Goal: Transaction & Acquisition: Obtain resource

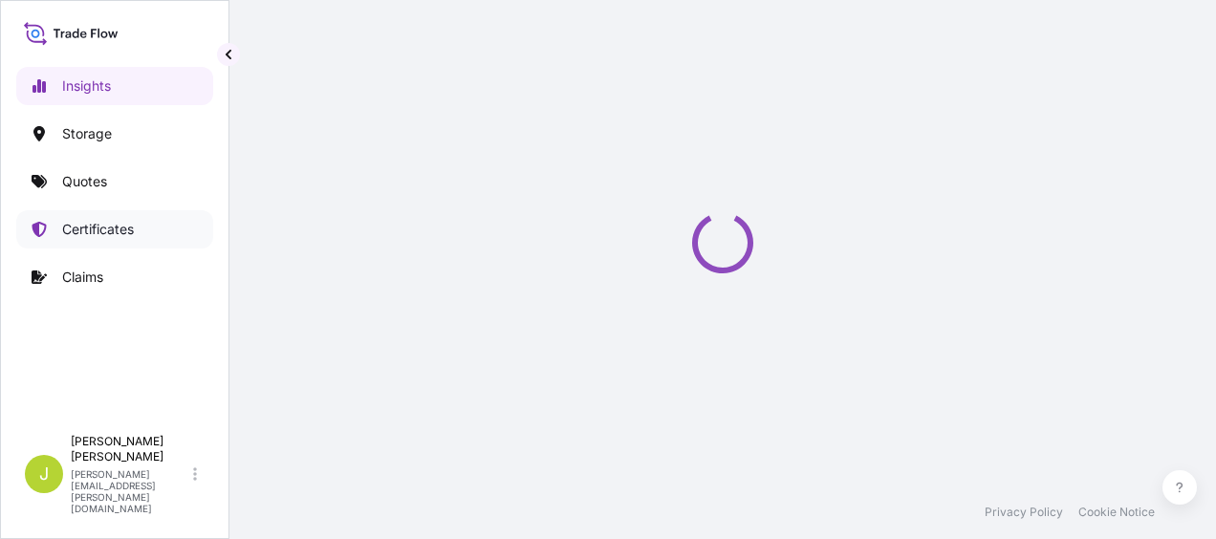
select select "2025"
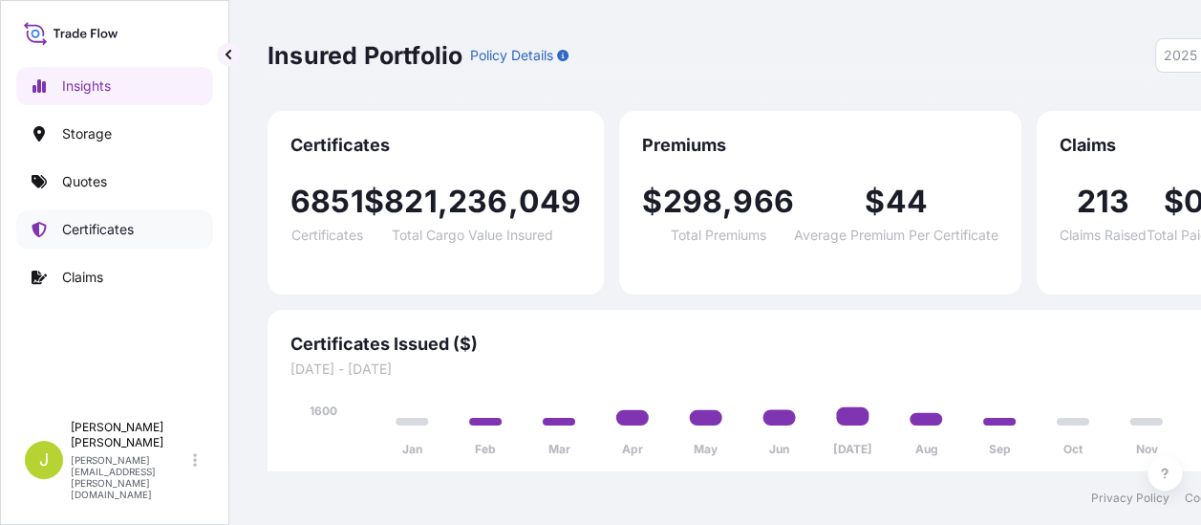
click at [101, 231] on p "Certificates" at bounding box center [98, 229] width 72 height 19
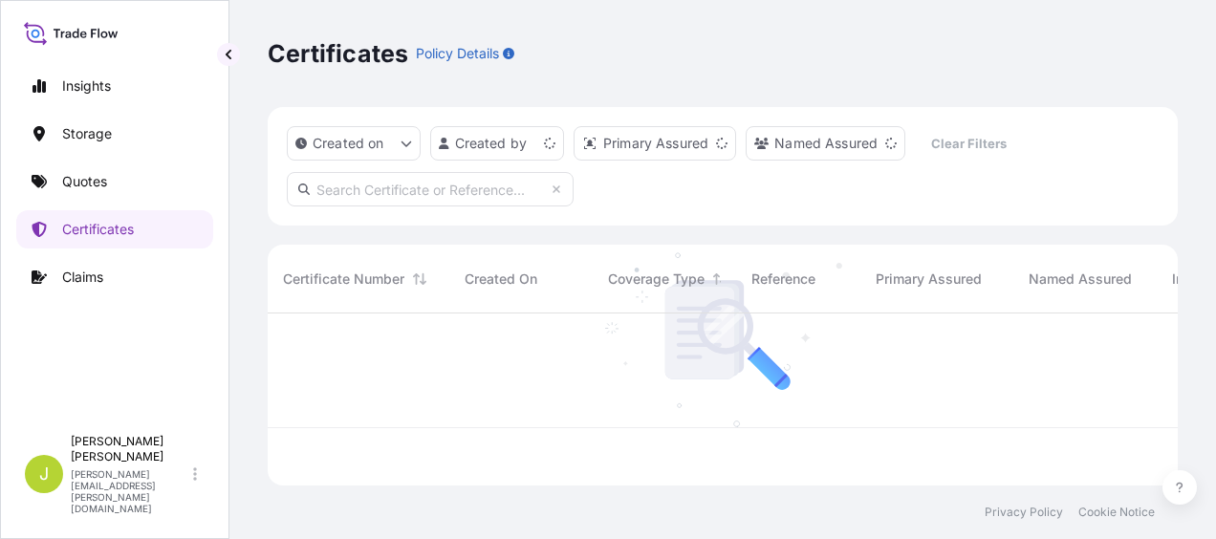
scroll to position [168, 895]
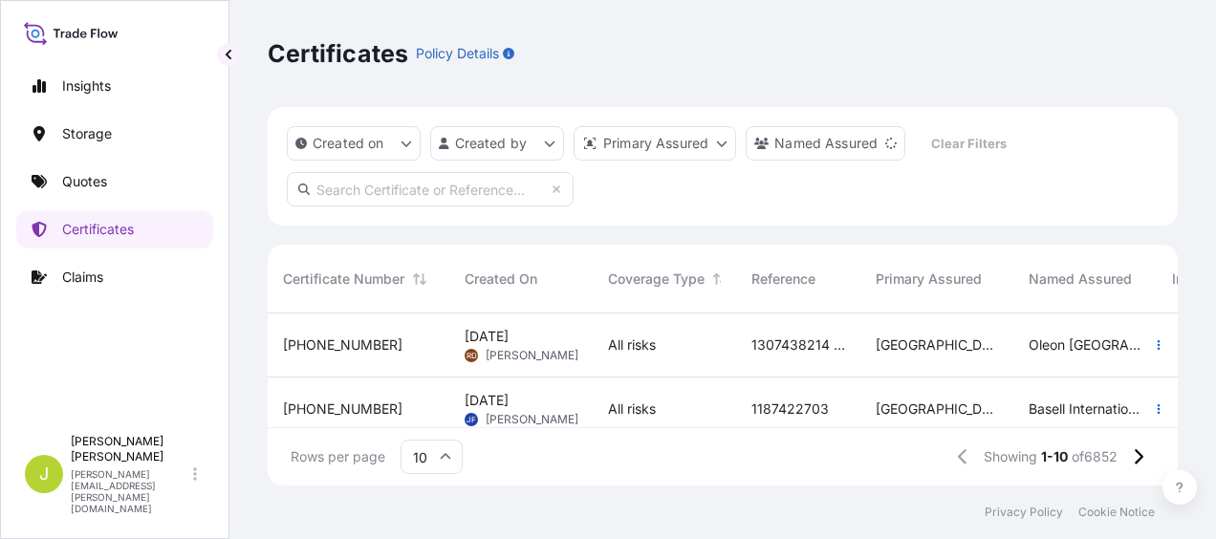
click at [447, 189] on input "text" at bounding box center [430, 189] width 287 height 34
paste input "31602-157-1"
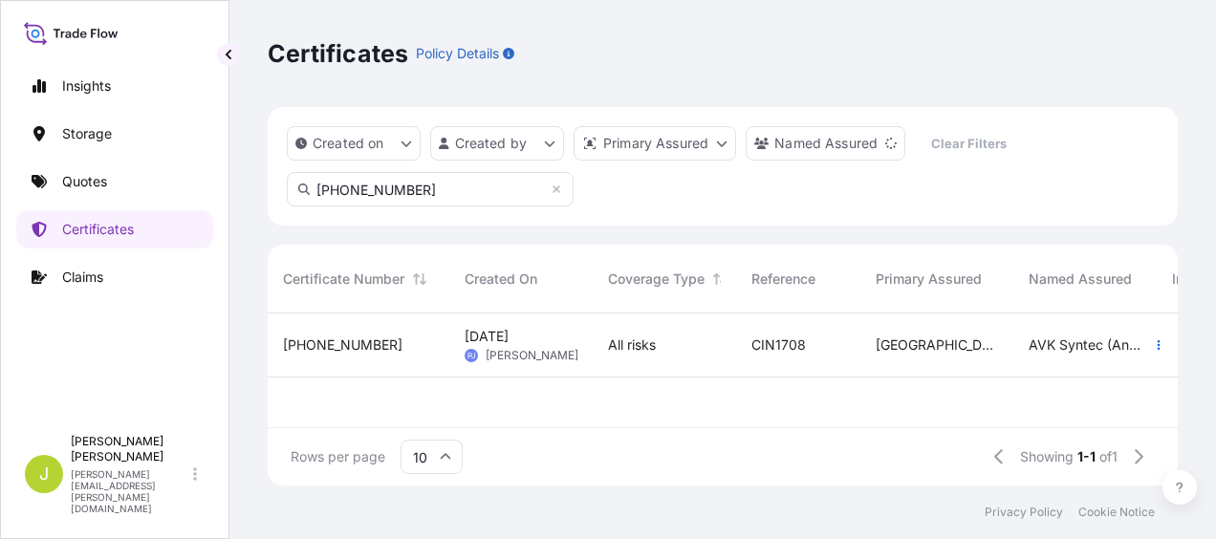
type input "31602-157-1"
click at [313, 344] on span "31602-157-1" at bounding box center [342, 344] width 119 height 19
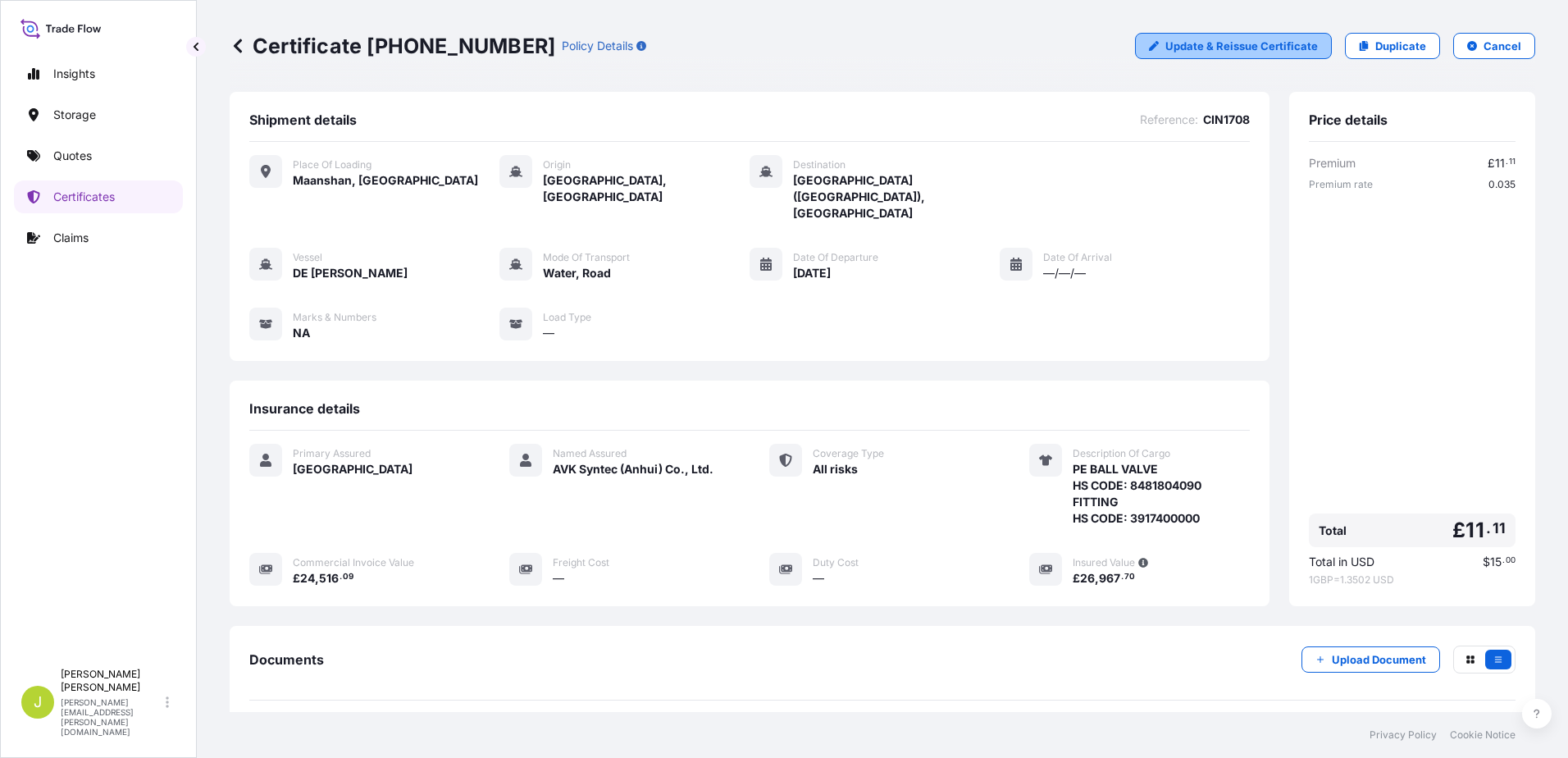
click at [1043, 42] on p "Update & Reissue Certificate" at bounding box center [1242, 45] width 153 height 16
select select "Road / [GEOGRAPHIC_DATA]"
select select "Water"
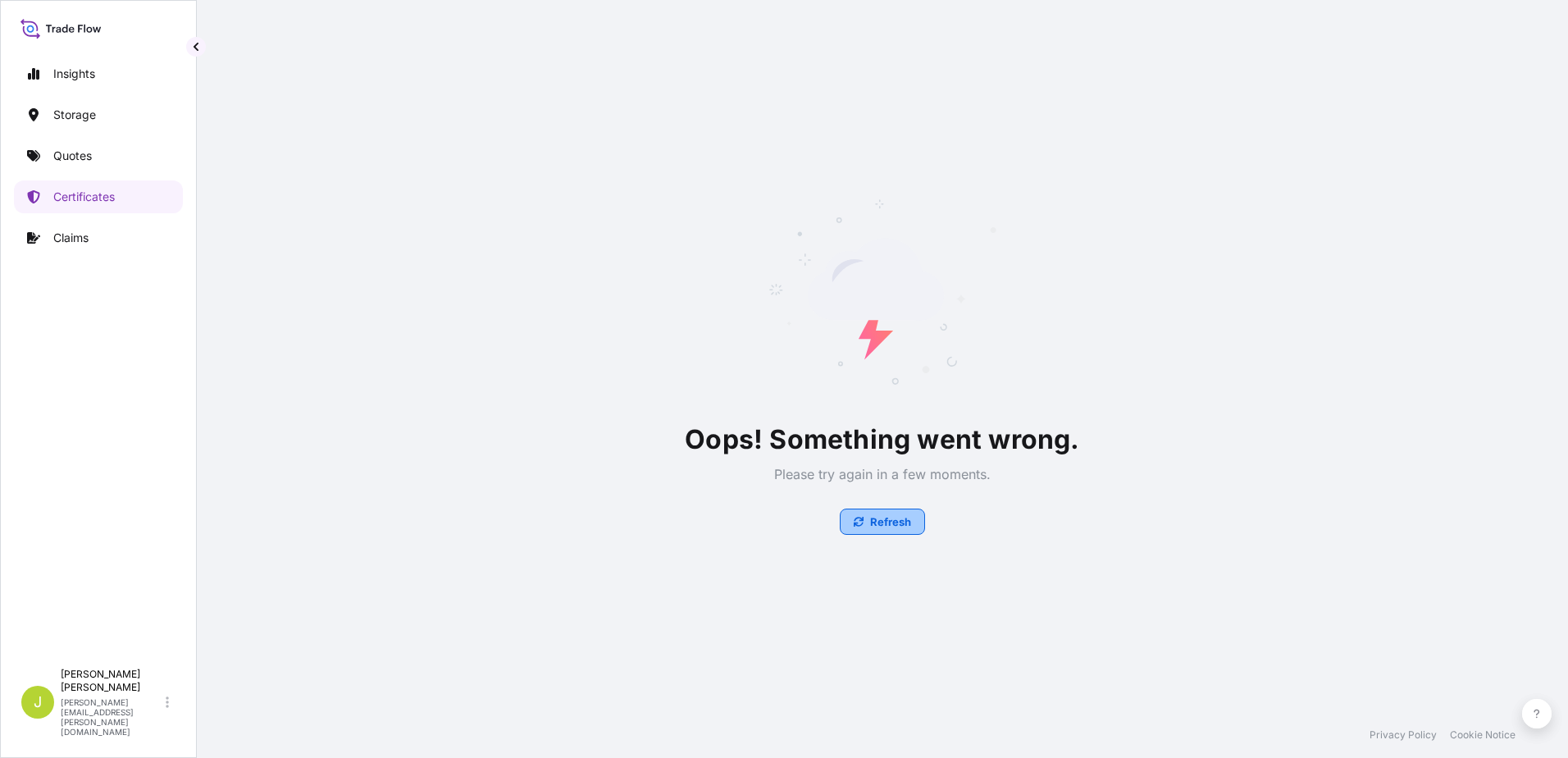
click at [892, 462] on p "Refresh" at bounding box center [891, 521] width 41 height 16
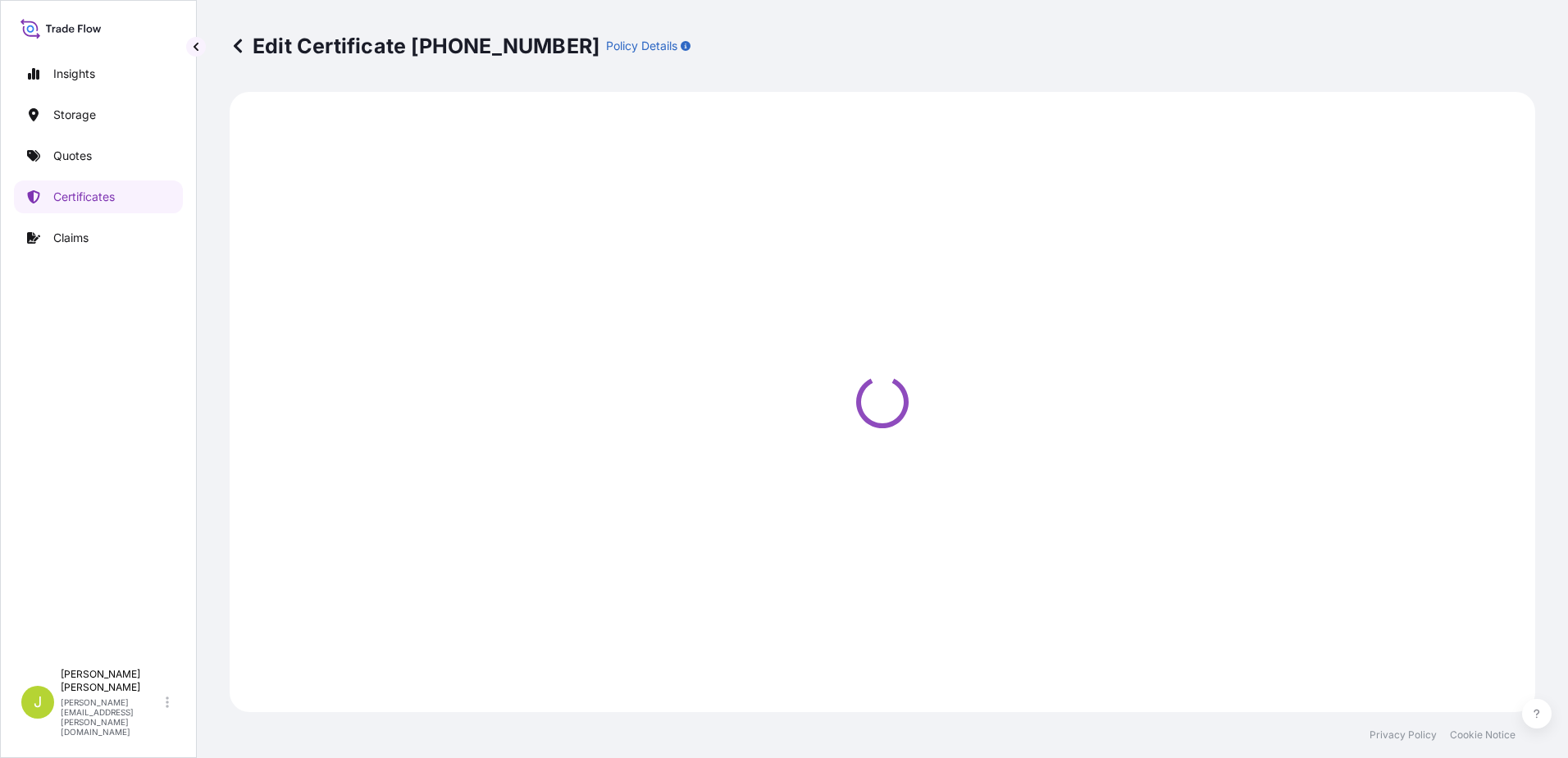
select select "Water"
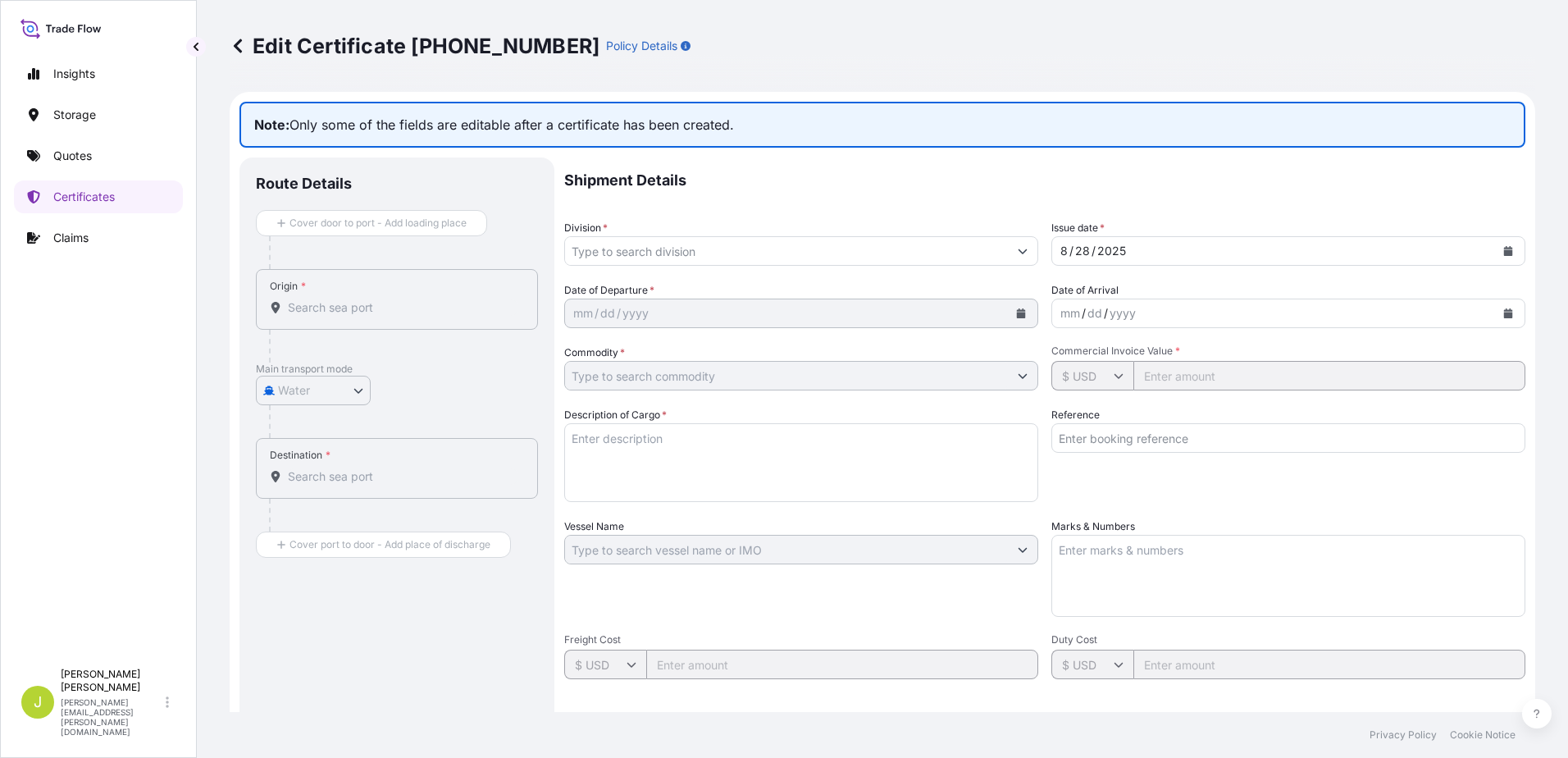
type input "General Cargo/Hazardous Material"
type input "£ GBP"
type input "24516.09"
type textarea "PE BALL VALVE HS CODE: 8481804090 FITTING HS CODE: 3917400000"
type input "CIN1708"
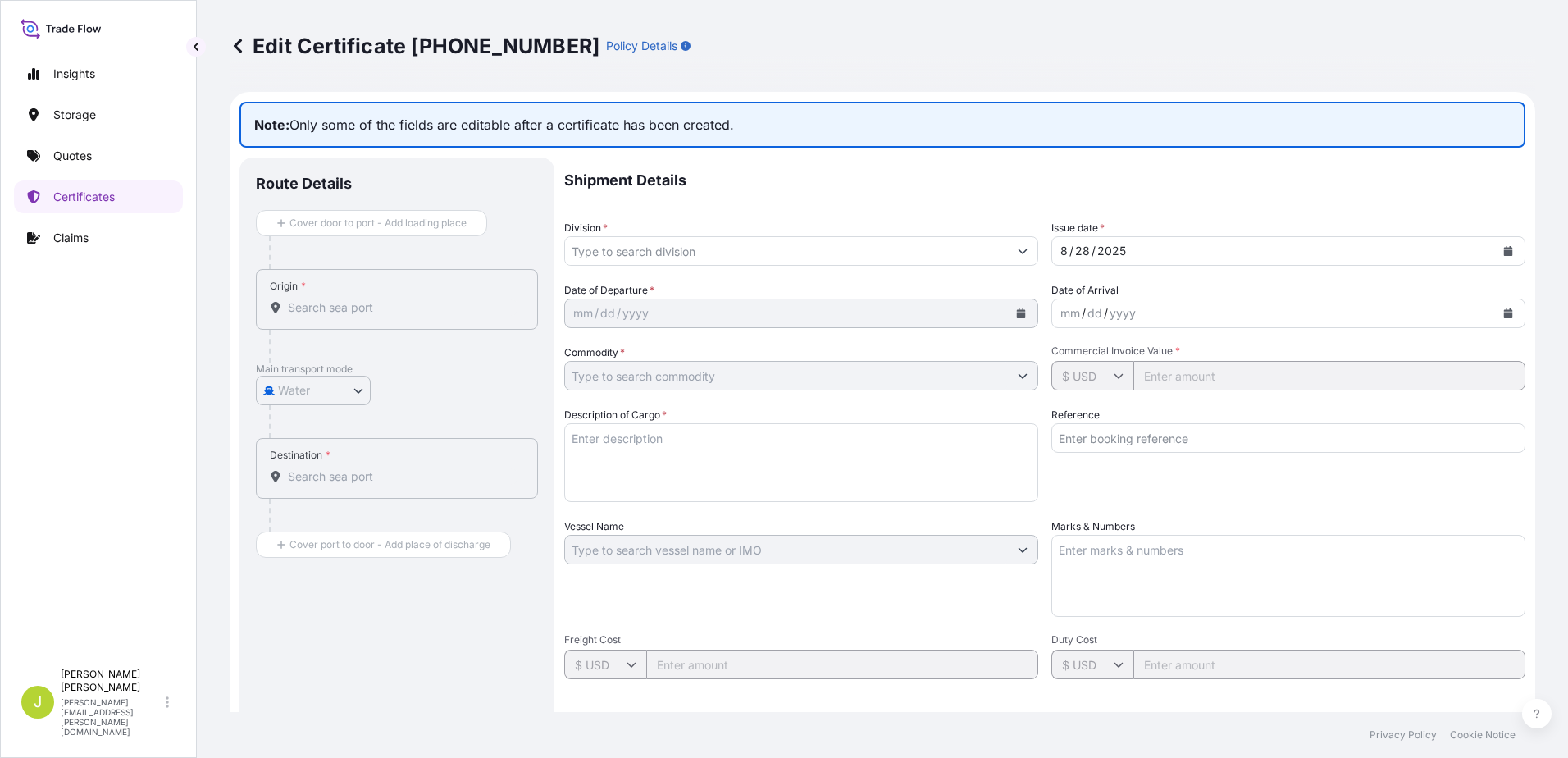
type textarea "NA"
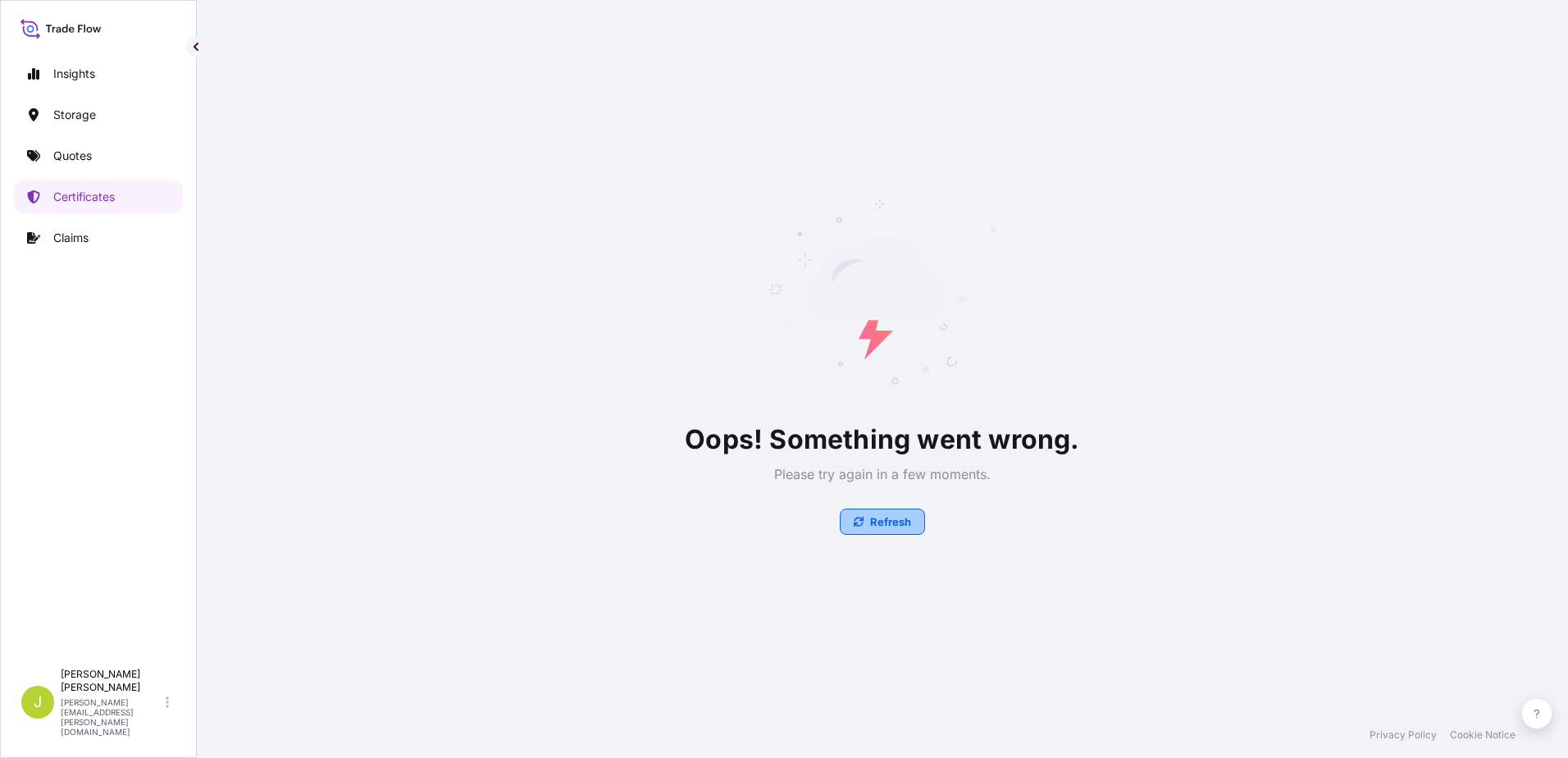
click at [897, 525] on p "Refresh" at bounding box center [891, 521] width 41 height 16
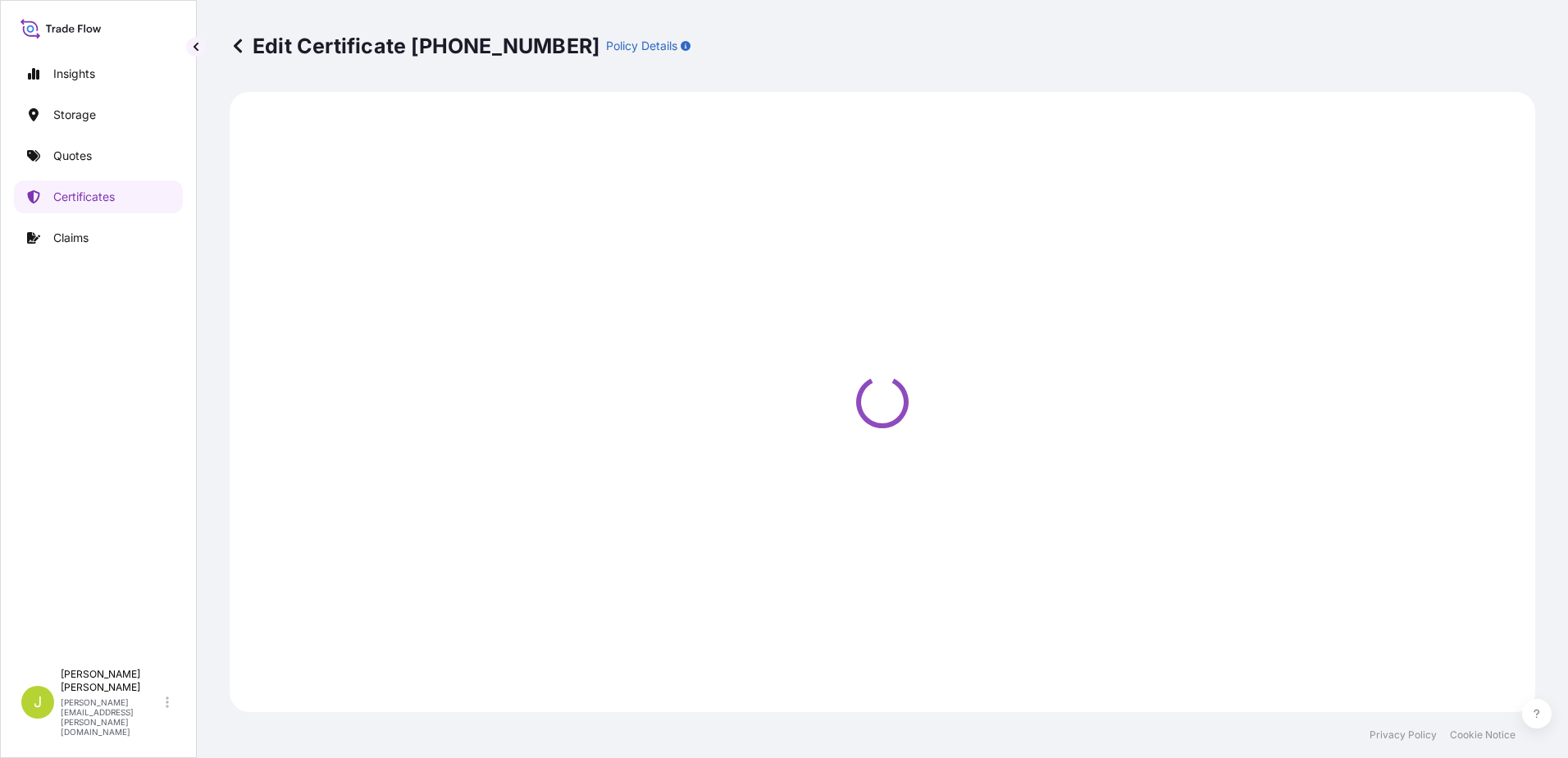
select select "Water"
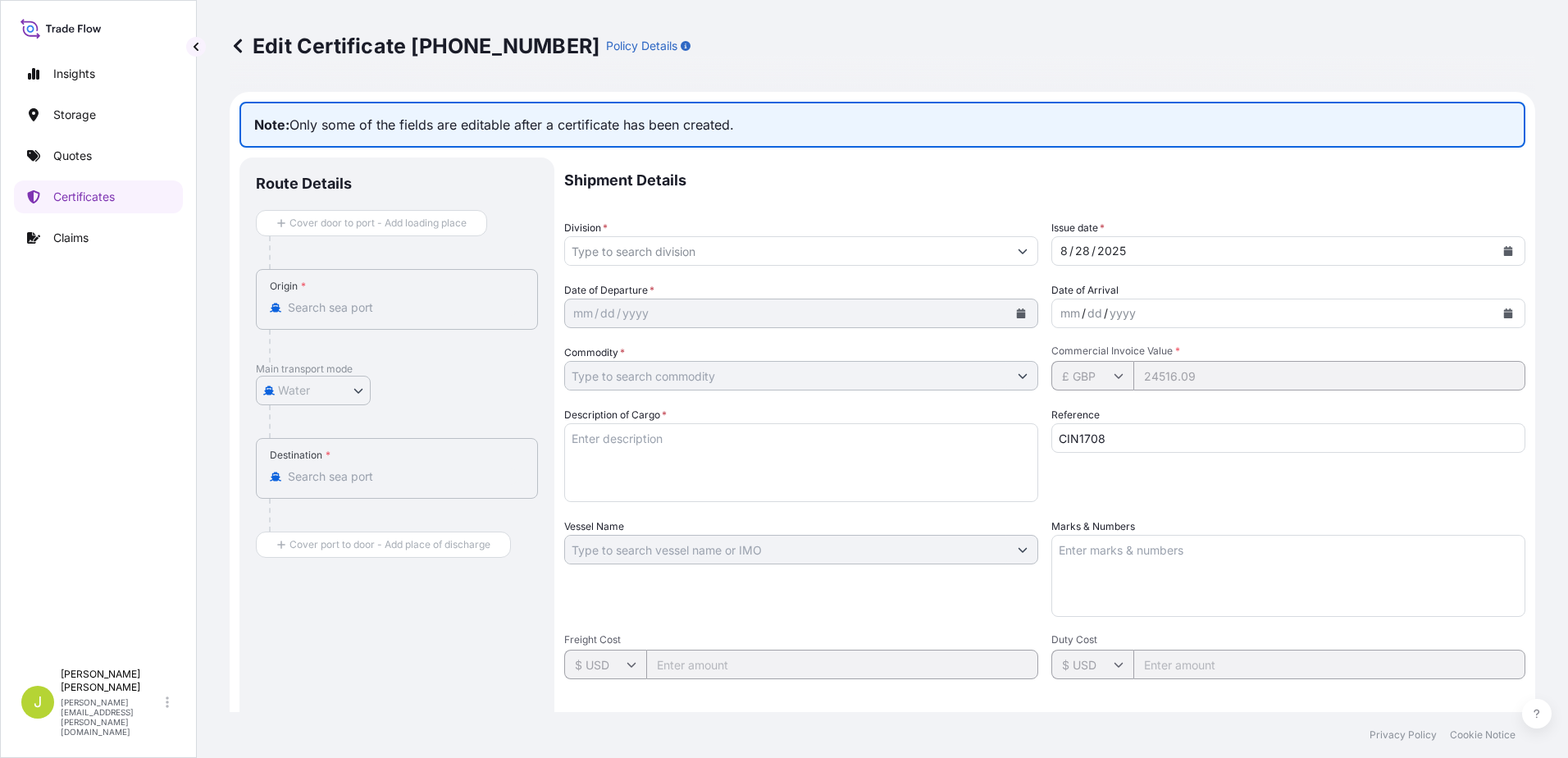
type input "General Cargo/Hazardous Material"
type input "£ GBP"
type input "24516.09"
type textarea "PE BALL VALVE HS CODE: 8481804090 FITTING HS CODE: 3917400000"
type input "CIN1708"
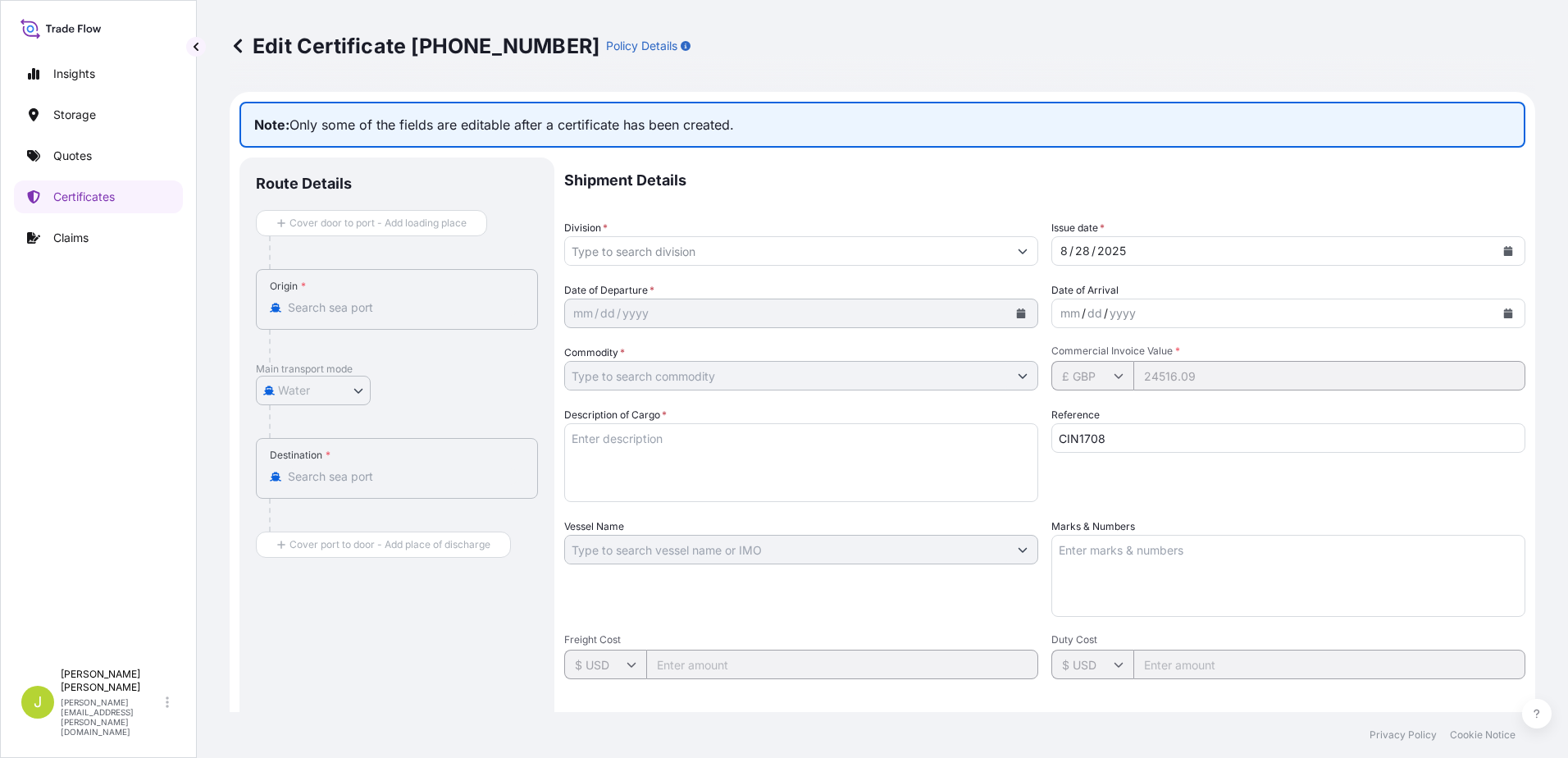
type textarea "NA"
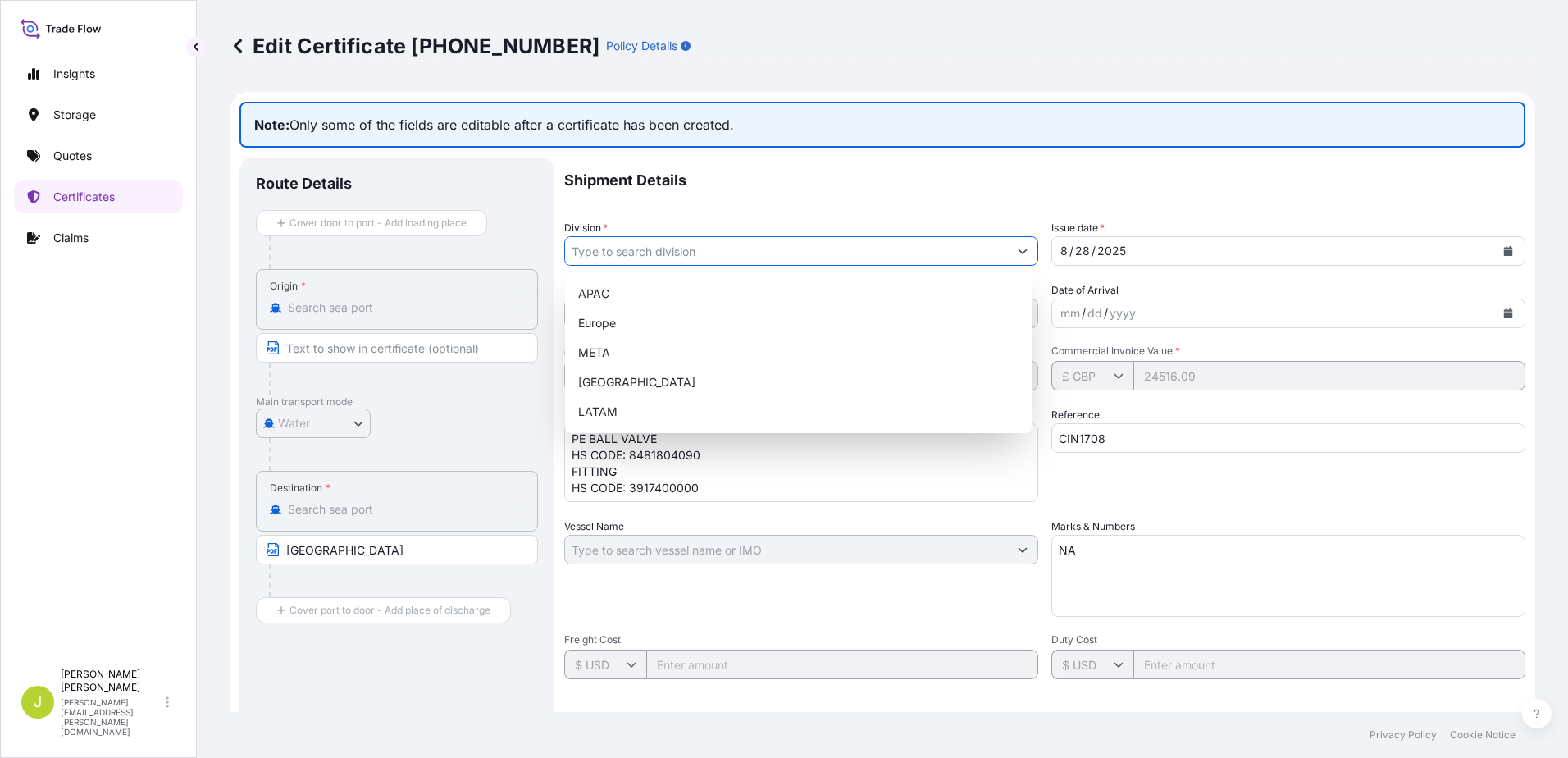
click at [661, 254] on input "Division *" at bounding box center [787, 251] width 443 height 29
click at [736, 622] on div "Shipment Details Division * Issue date * 8 / 28 / 2025 Date of Departure * mm /…" at bounding box center [1045, 549] width 961 height 782
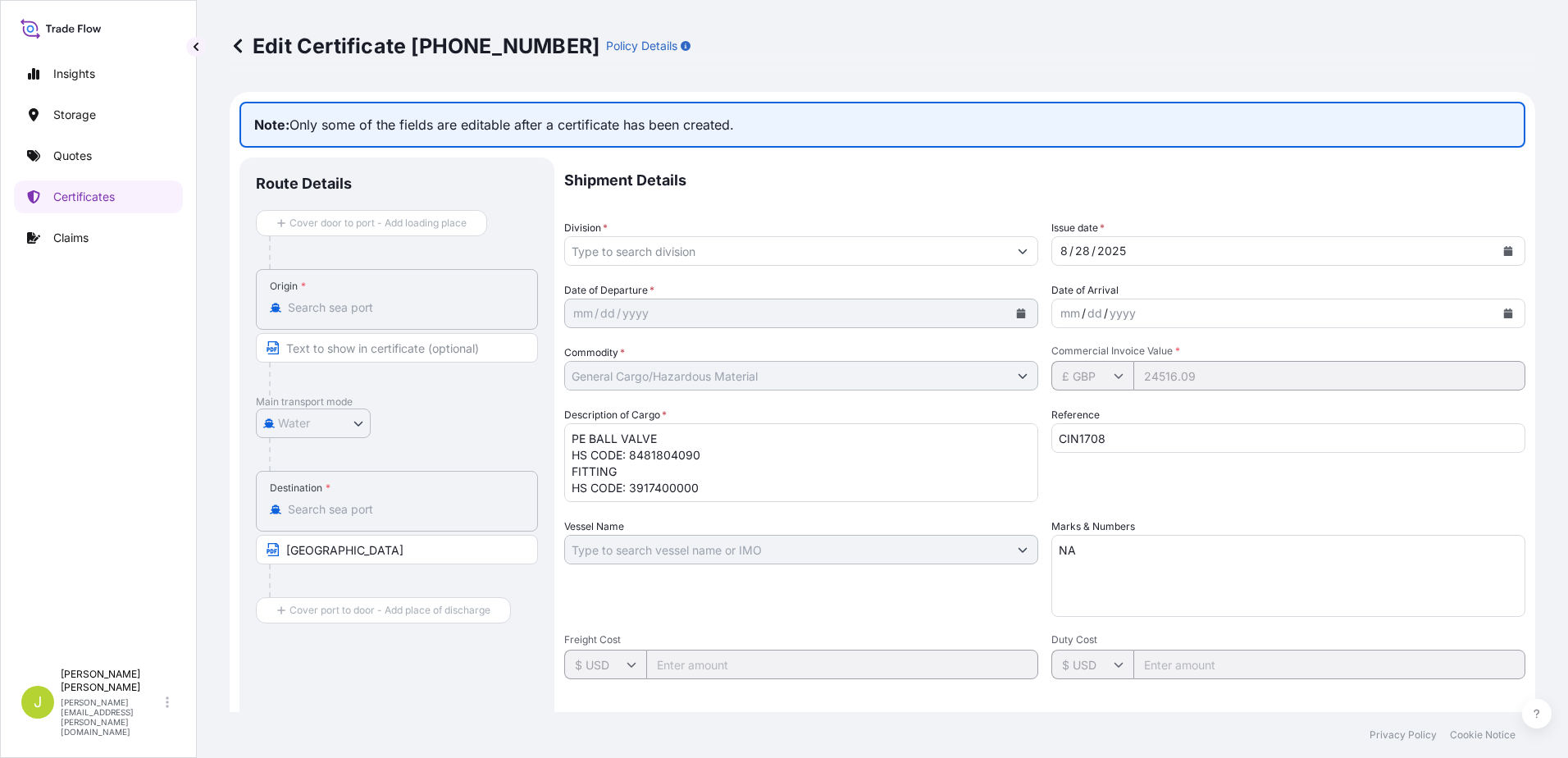
click at [283, 343] on input "Text to appear on certificate" at bounding box center [397, 348] width 282 height 29
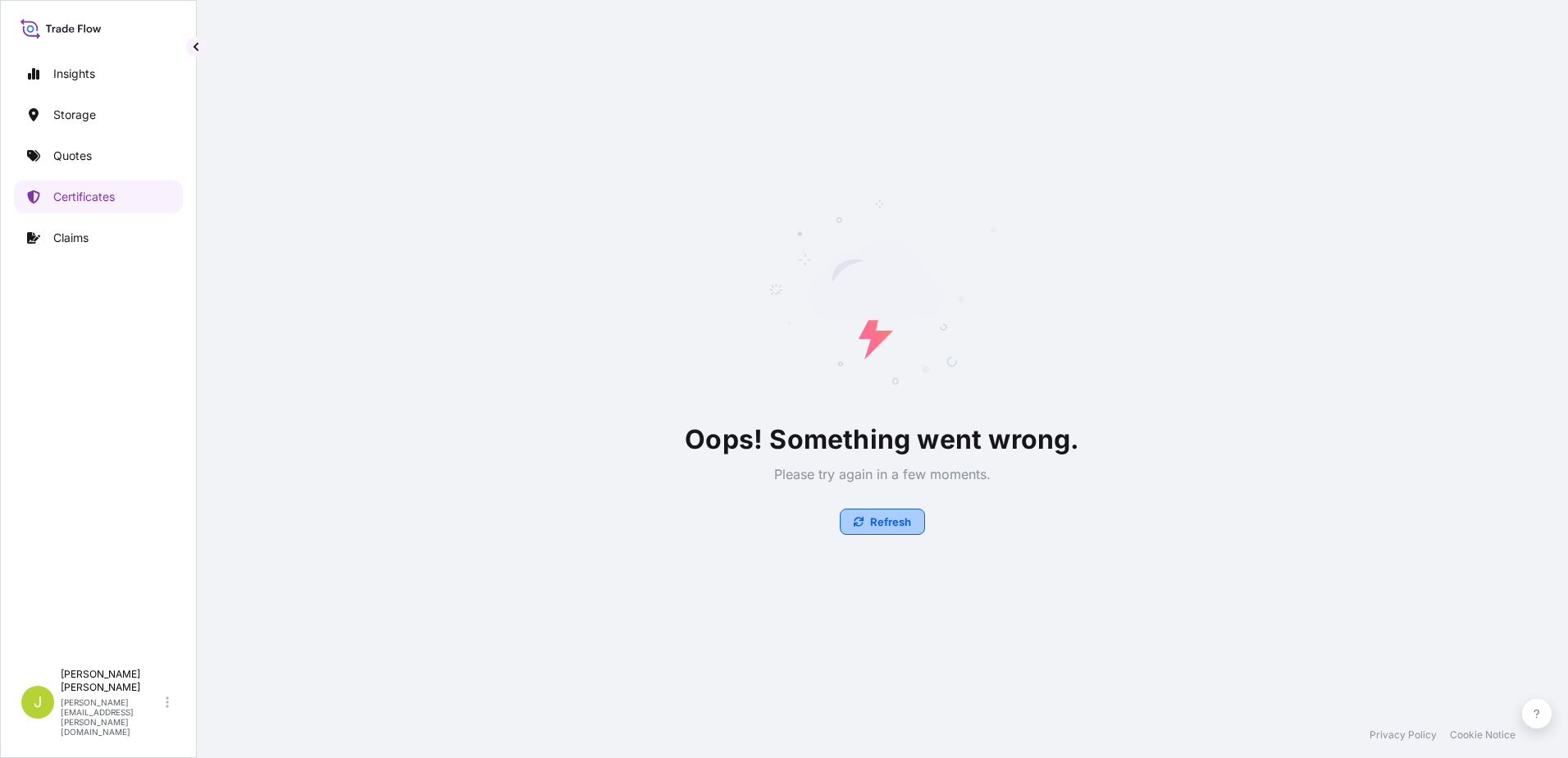
click at [902, 523] on p "Refresh" at bounding box center [891, 521] width 41 height 16
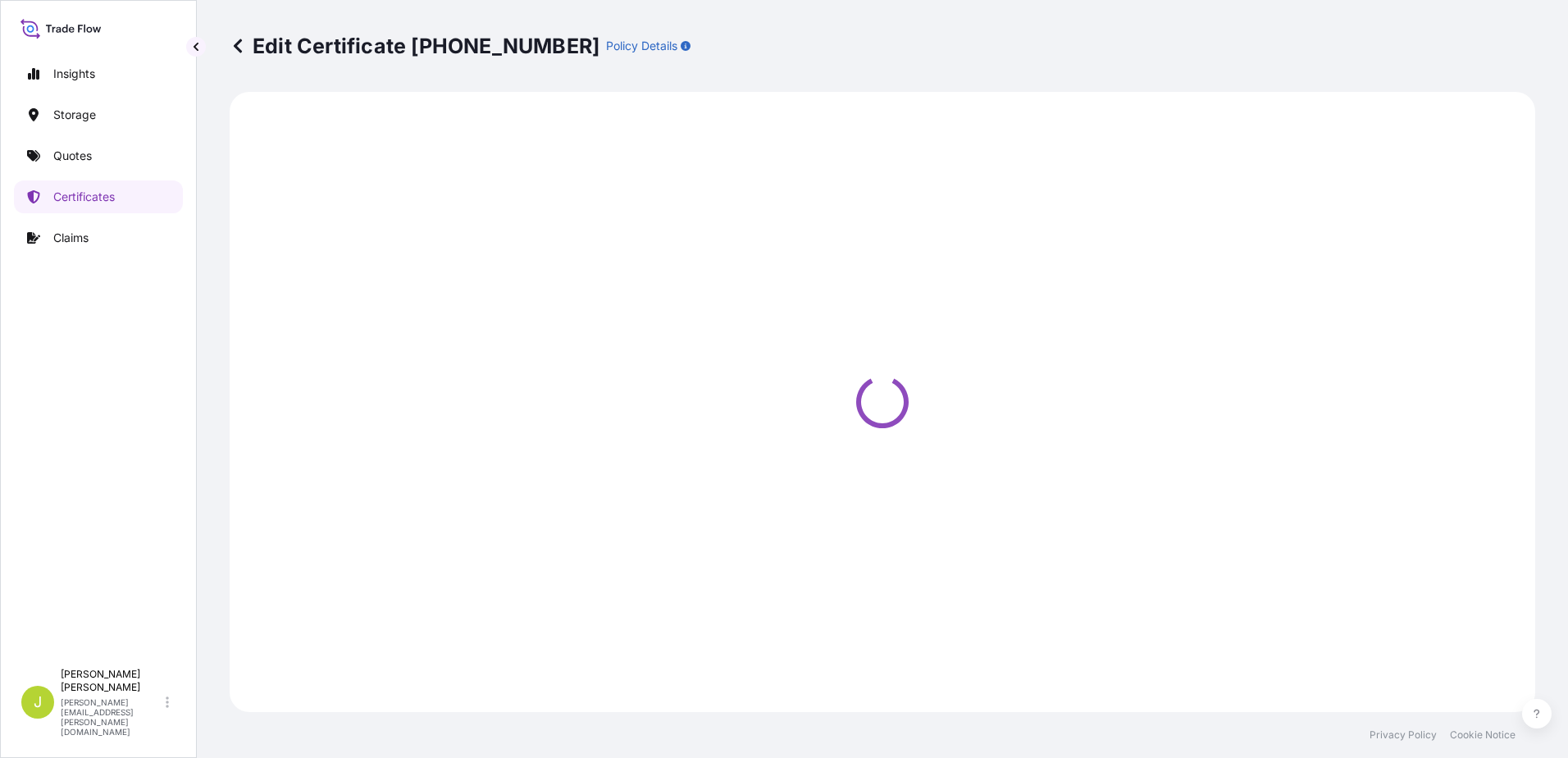
select select "Water"
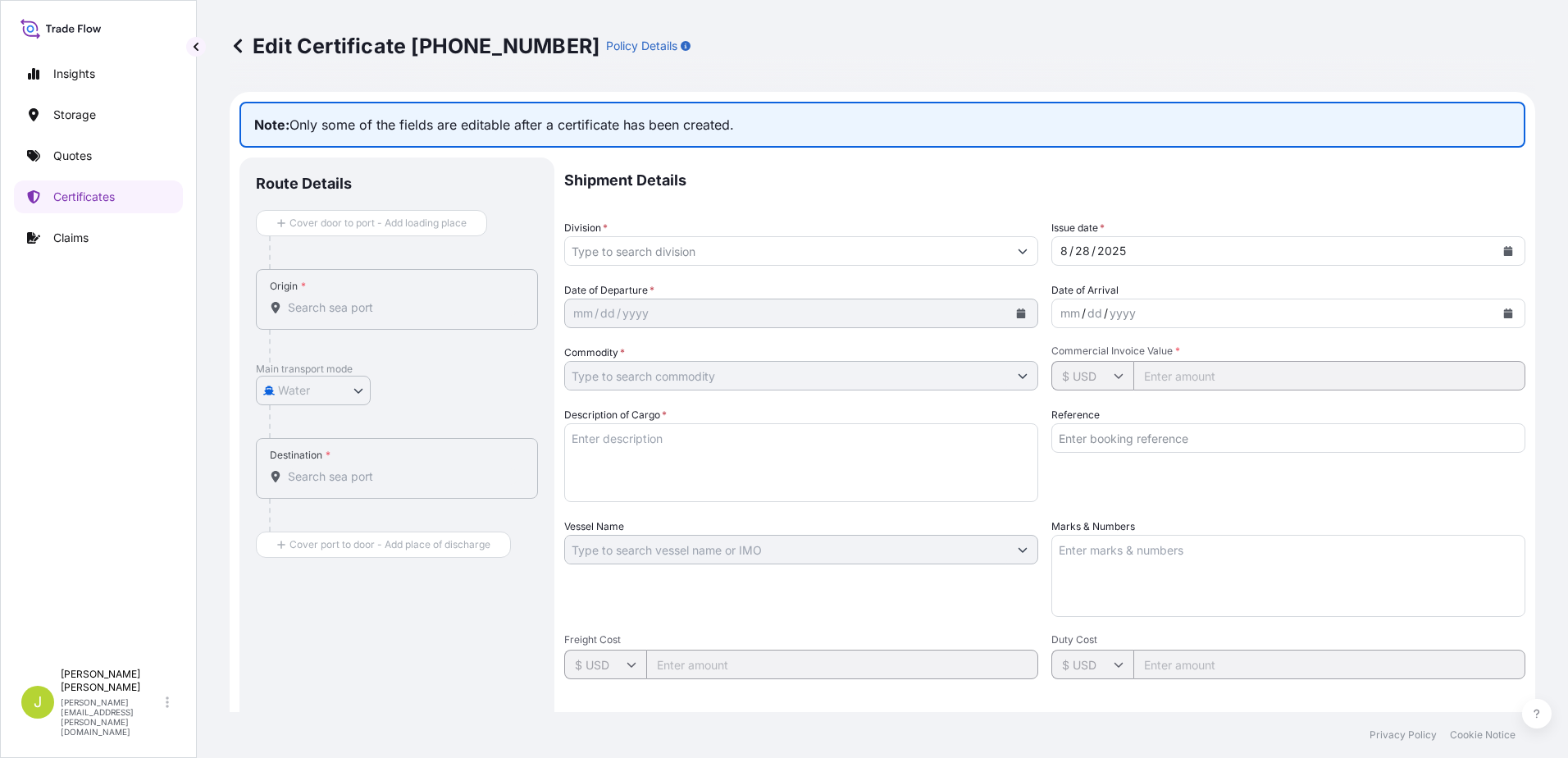
type input "General Cargo/Hazardous Material"
type input "£ GBP"
type input "24516.09"
type textarea "PE BALL VALVE HS CODE: 8481804090 FITTING HS CODE: 3917400000"
type input "CIN1708"
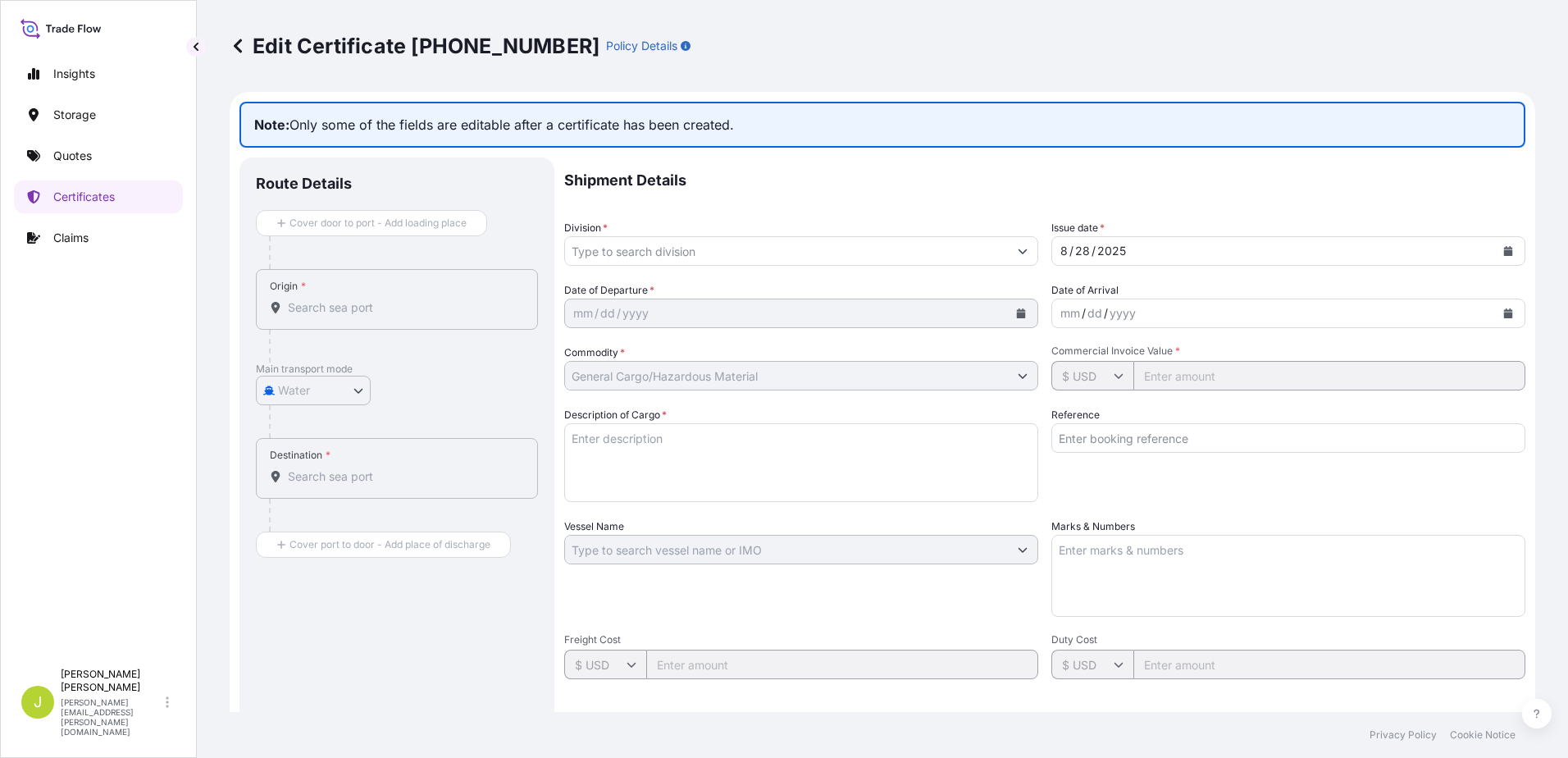
type textarea "NA"
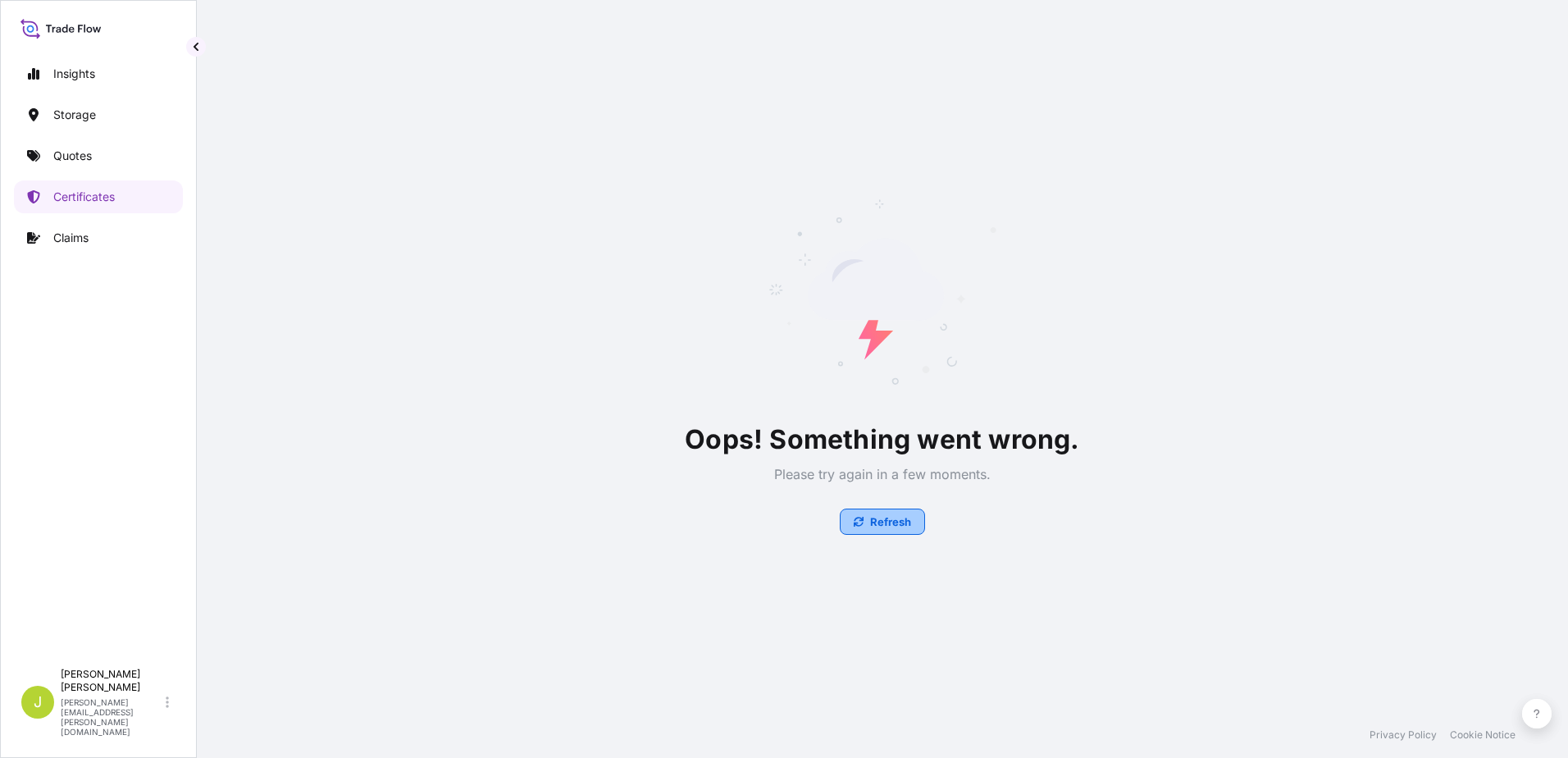
click at [894, 526] on p "Refresh" at bounding box center [891, 521] width 41 height 16
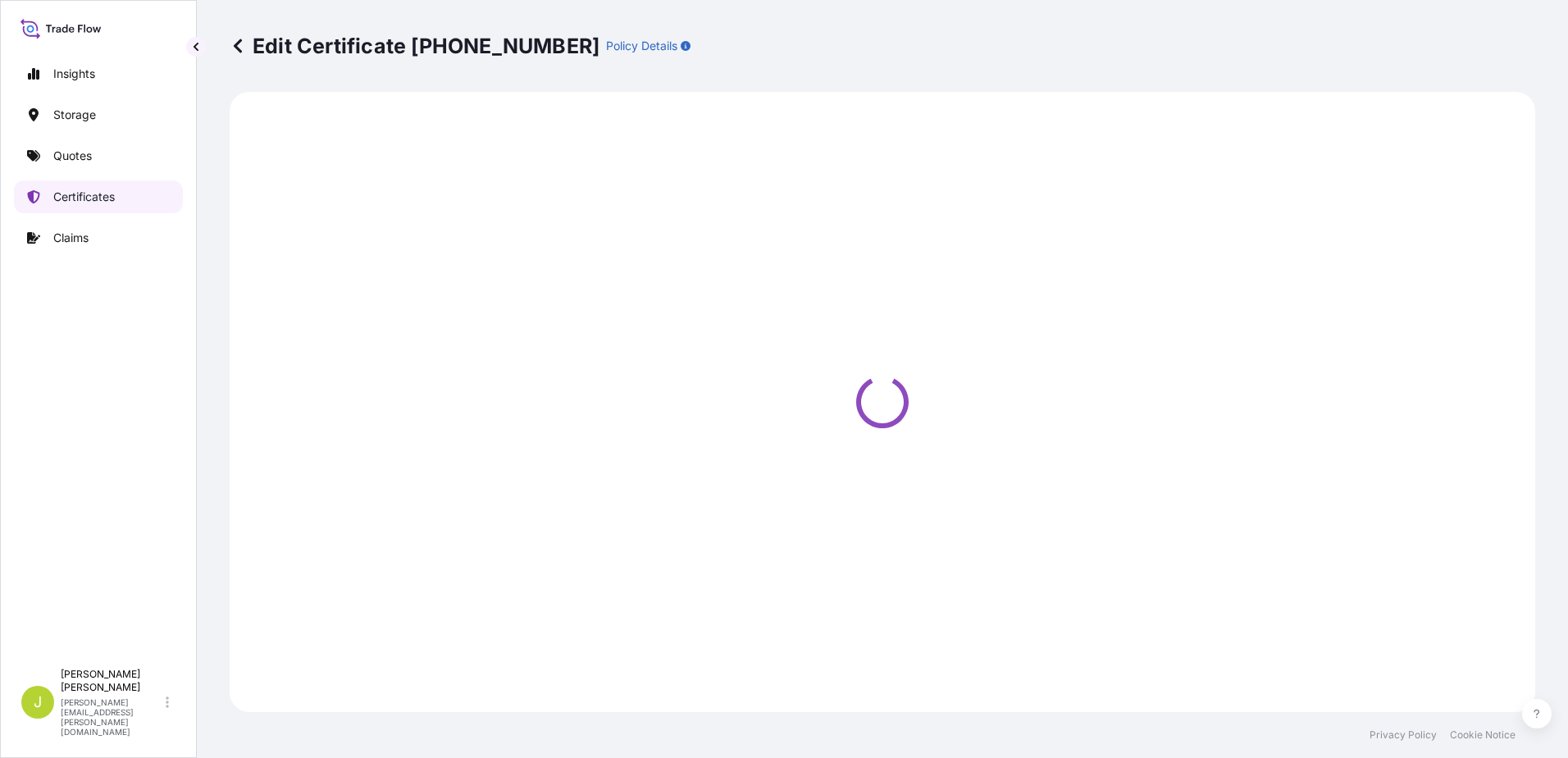
click at [91, 199] on p "Certificates" at bounding box center [84, 197] width 62 height 16
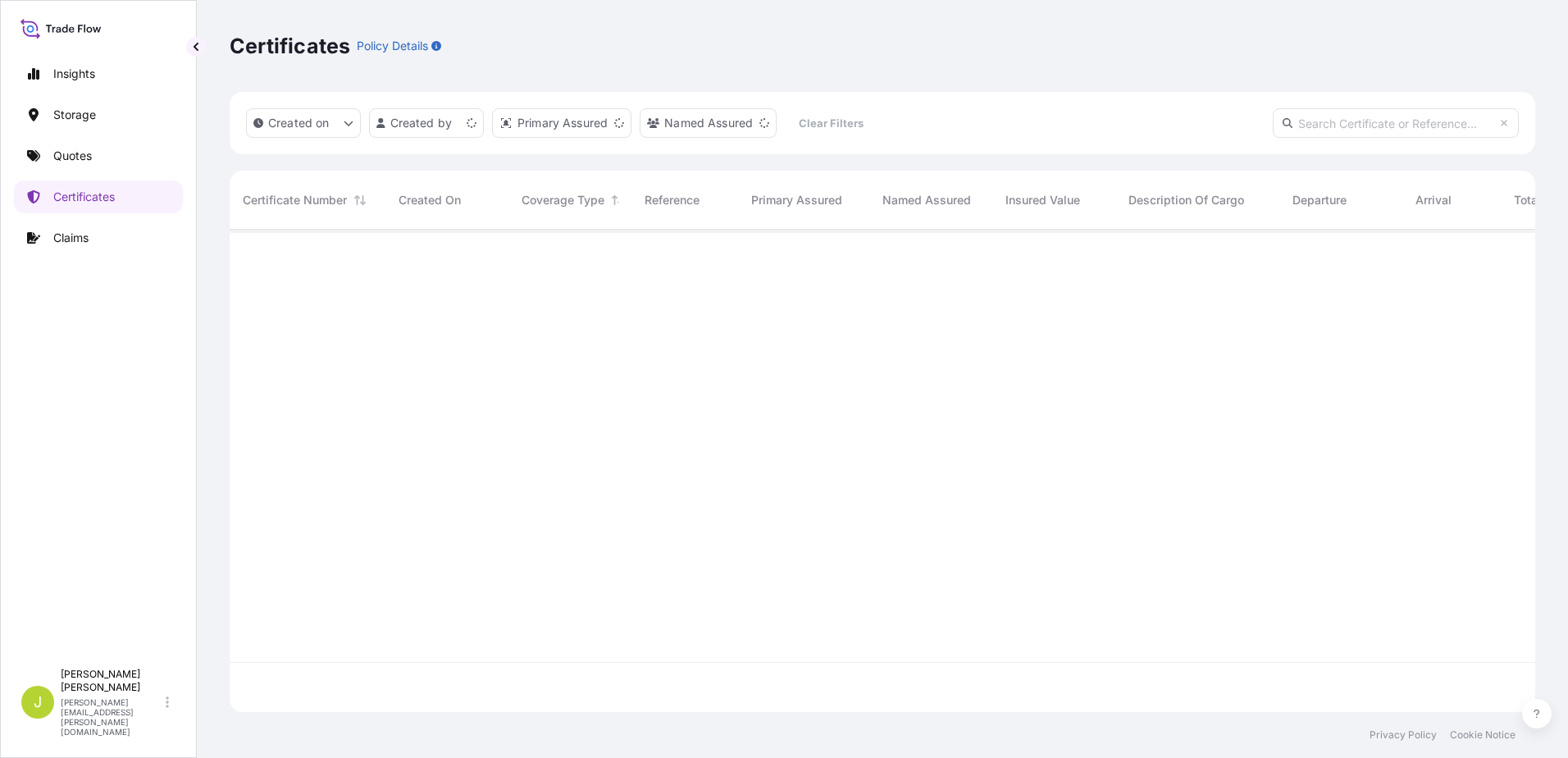
scroll to position [479, 1293]
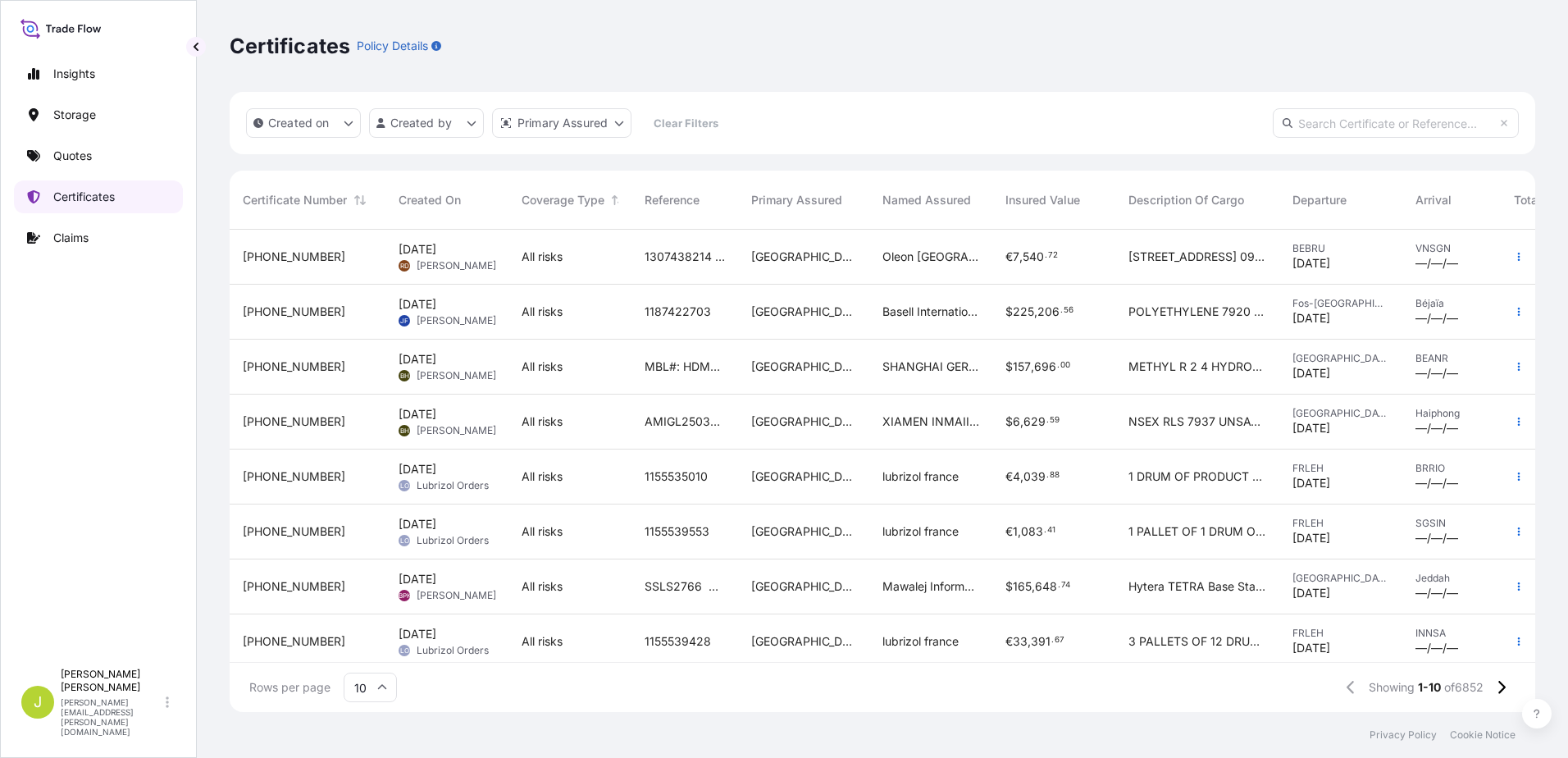
click at [103, 201] on p "Certificates" at bounding box center [84, 197] width 62 height 16
click at [75, 76] on p "Insights" at bounding box center [74, 73] width 42 height 16
select select "2025"
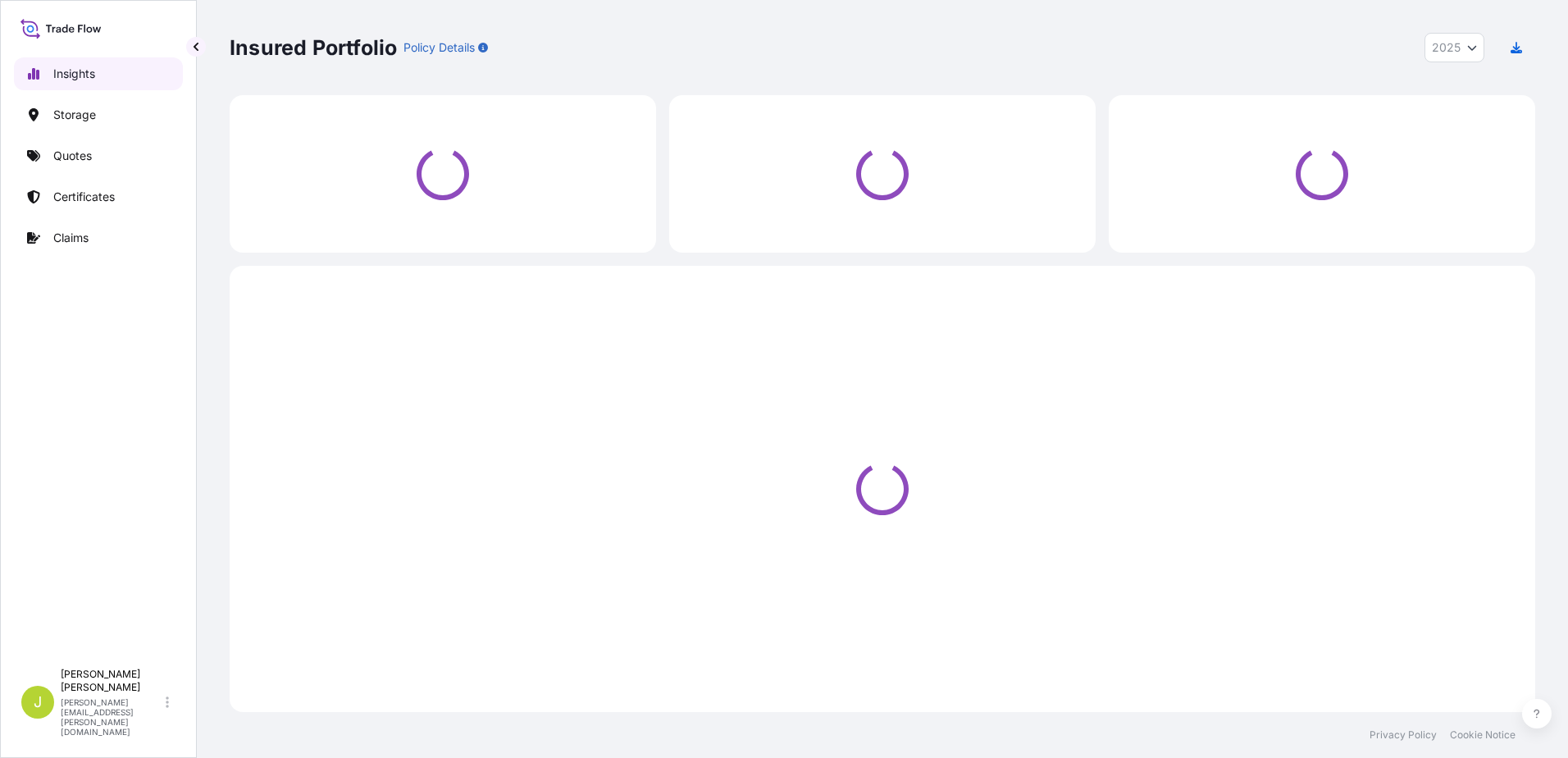
click at [75, 76] on p "Insights" at bounding box center [74, 73] width 42 height 16
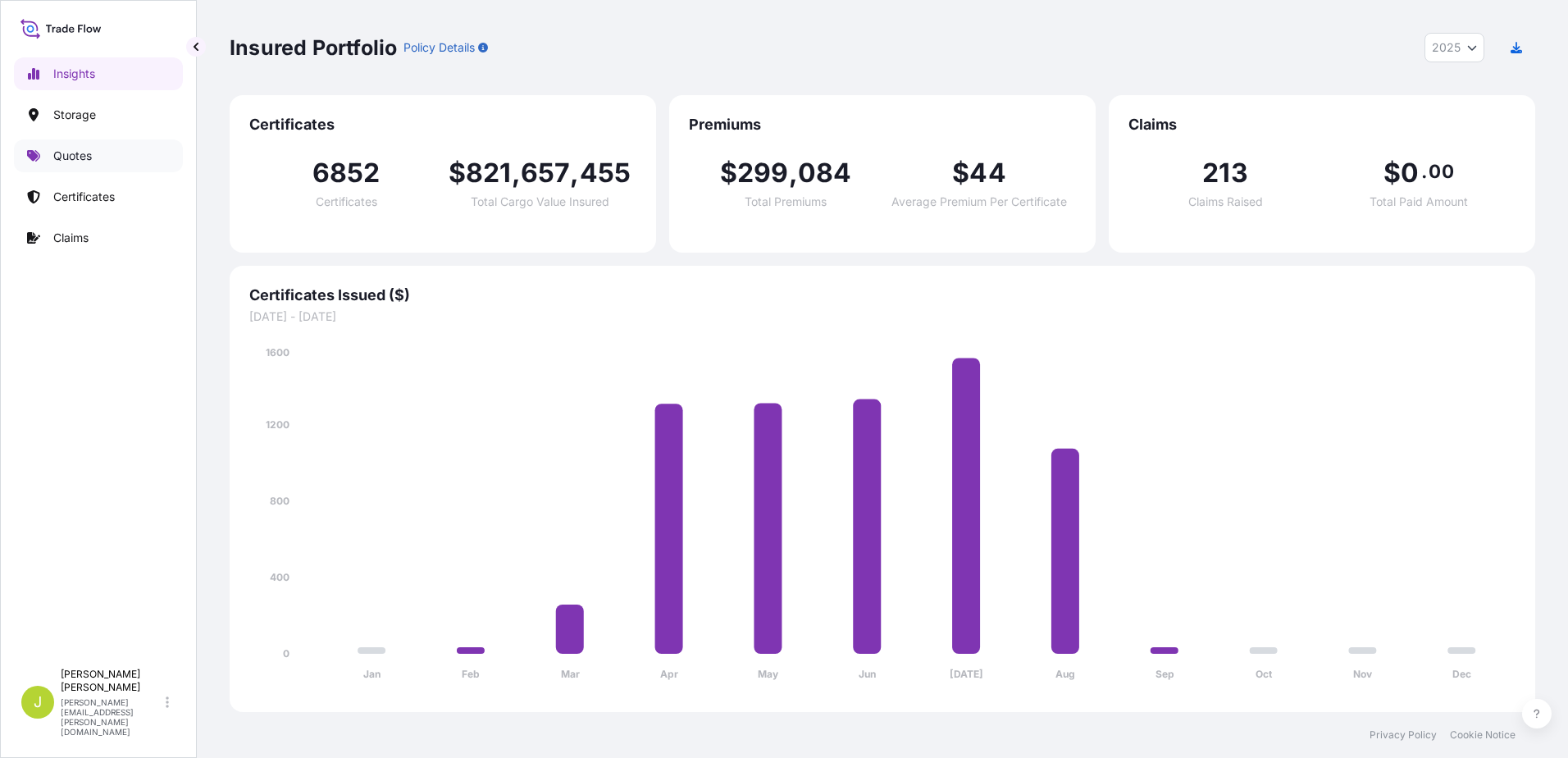
click at [93, 160] on link "Quotes" at bounding box center [98, 155] width 169 height 33
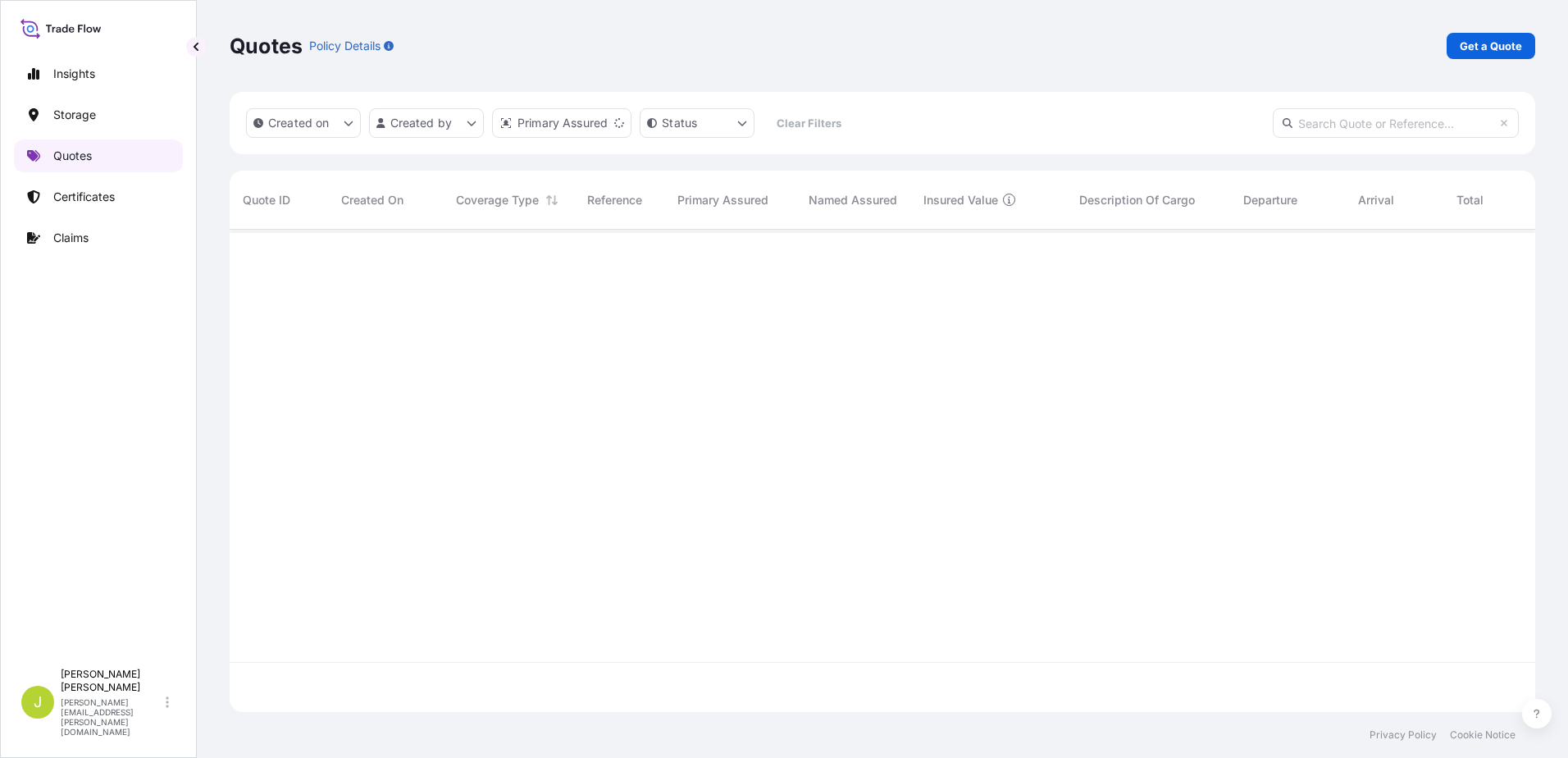
scroll to position [479, 1293]
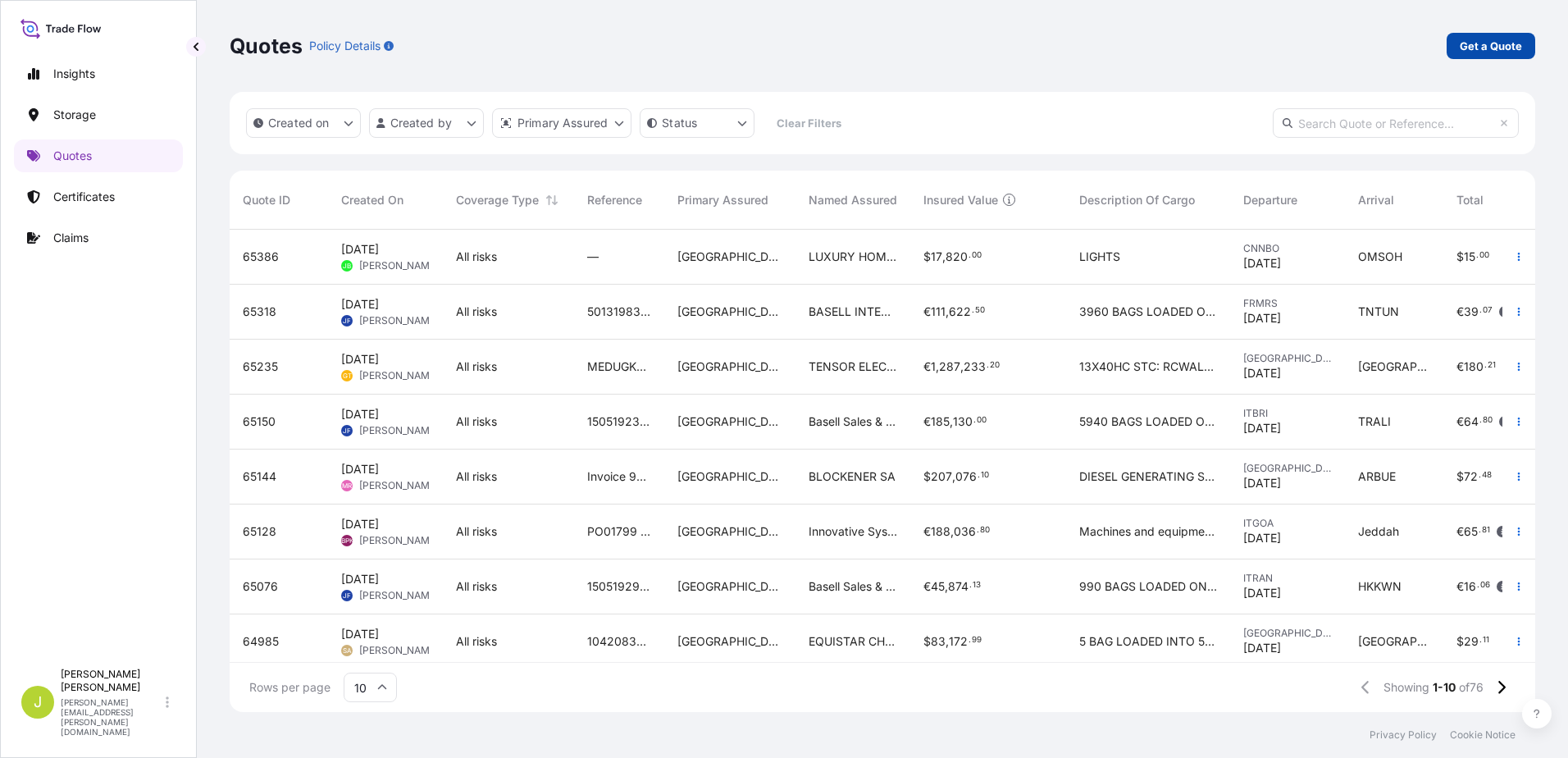
click at [1496, 44] on p "Get a Quote" at bounding box center [1491, 45] width 63 height 16
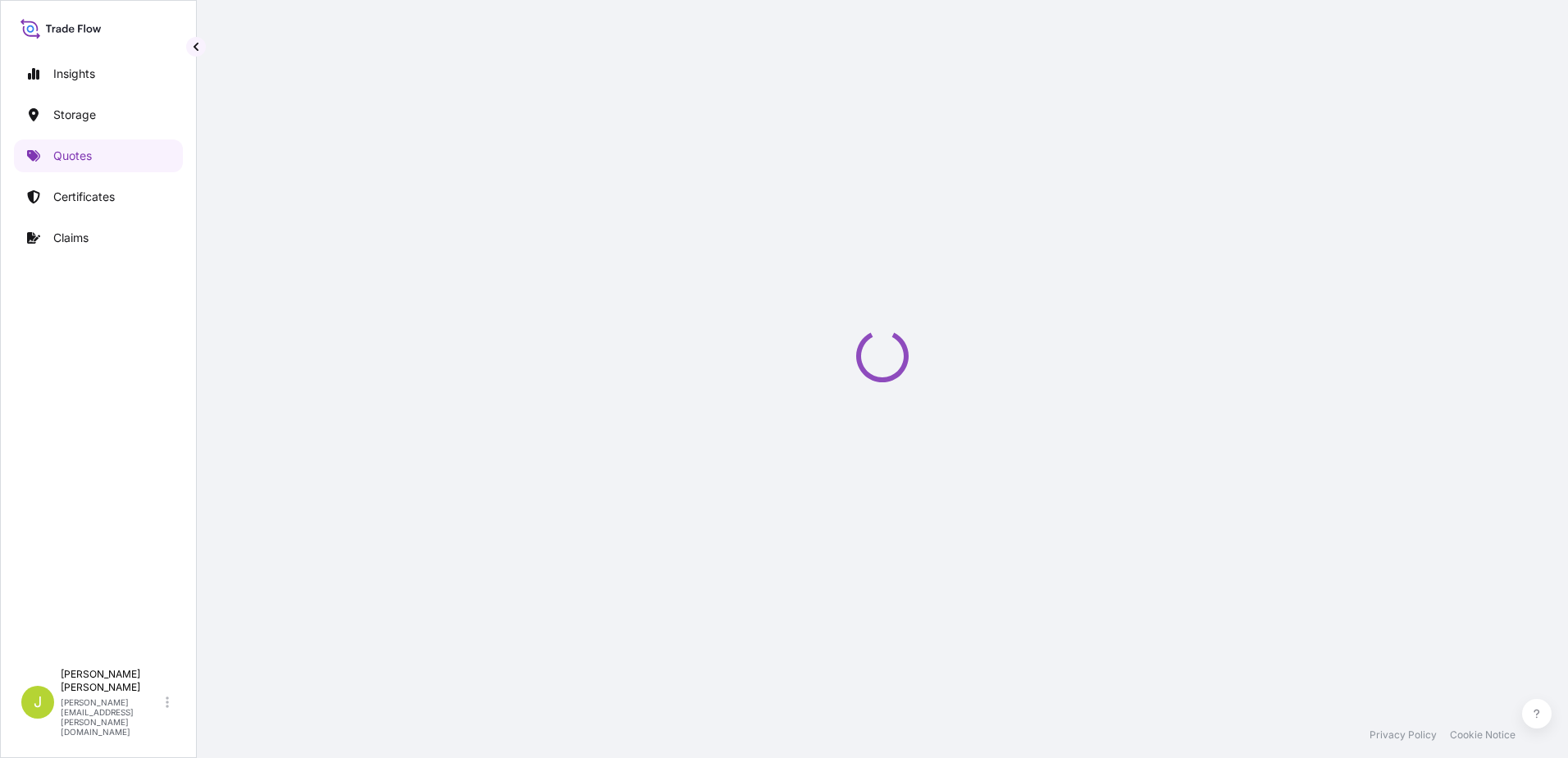
select select "Water"
